Goal: Obtain resource: Obtain resource

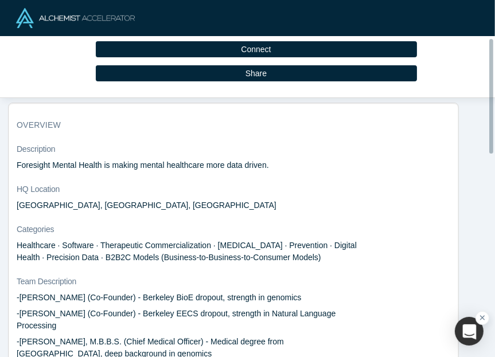
scroll to position [115, 0]
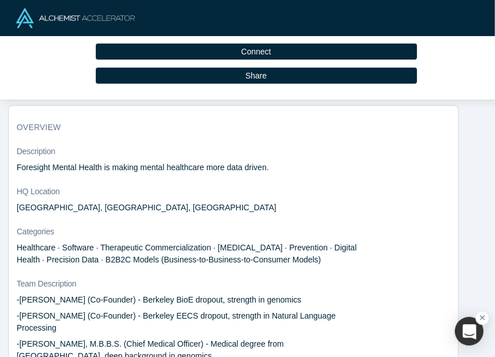
click at [116, 164] on p "Foresight Mental Health is making mental healthcare more data driven." at bounding box center [189, 168] width 345 height 12
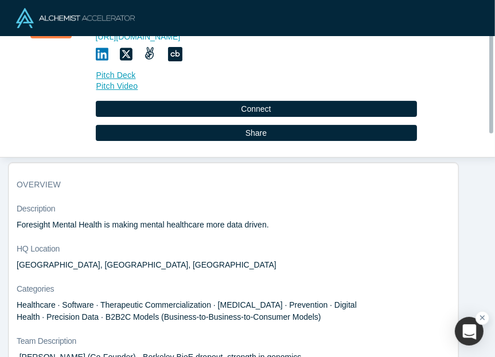
scroll to position [0, 0]
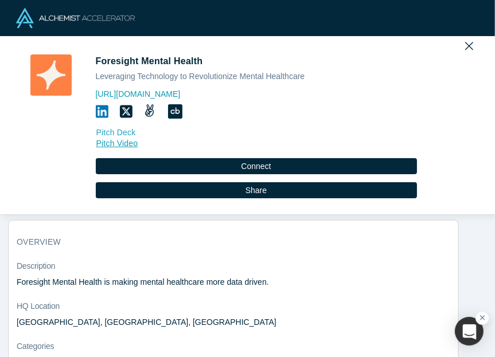
click at [119, 132] on link "Pitch Deck" at bounding box center [256, 132] width 321 height 13
click at [118, 145] on link "Pitch Video" at bounding box center [256, 143] width 321 height 13
